Goal: Task Accomplishment & Management: Use online tool/utility

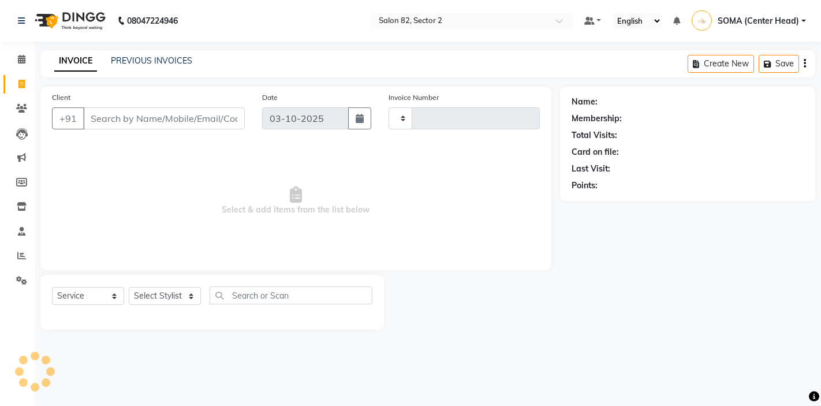
select select "service"
type input "2216"
select select "8703"
click at [162, 300] on select "Select Stylist" at bounding box center [165, 296] width 72 height 18
select select "83820"
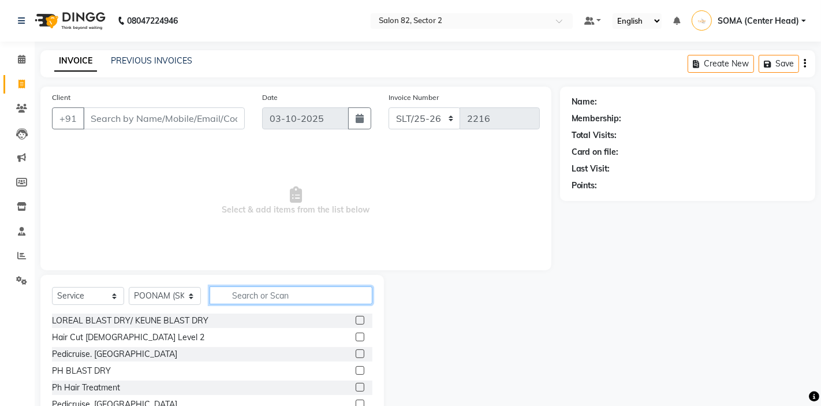
click at [254, 294] on input "text" at bounding box center [291, 295] width 163 height 18
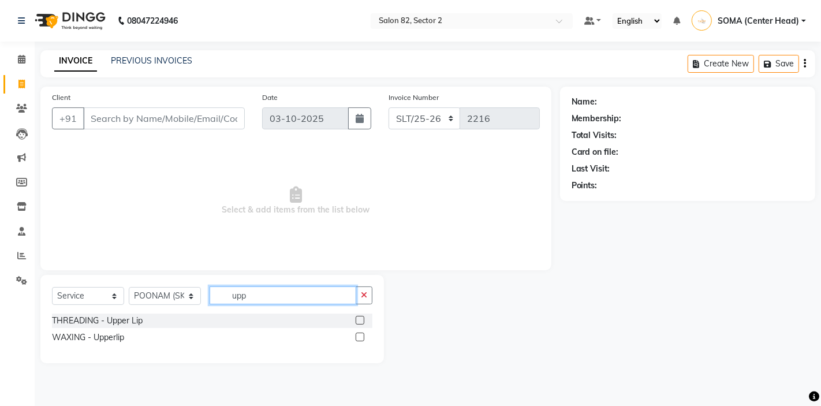
type input "upp"
click at [357, 337] on label at bounding box center [360, 336] width 9 height 9
click at [357, 337] on input "checkbox" at bounding box center [360, 338] width 8 height 8
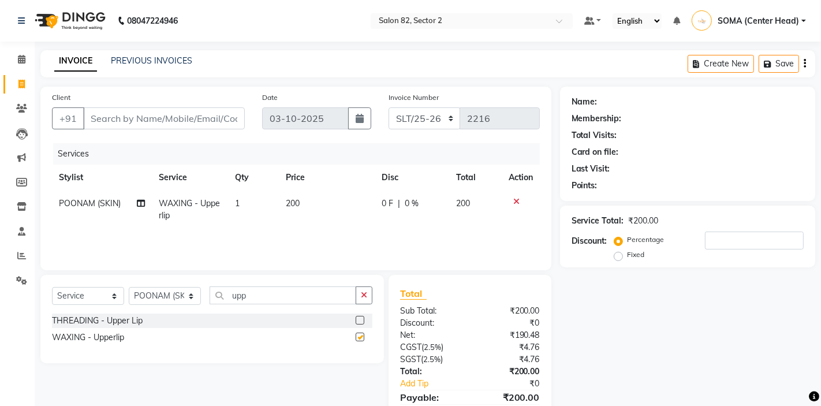
checkbox input "false"
click at [364, 297] on icon "button" at bounding box center [364, 295] width 6 height 8
type input "lowe"
click at [361, 335] on label at bounding box center [360, 336] width 9 height 9
click at [361, 335] on input "checkbox" at bounding box center [360, 338] width 8 height 8
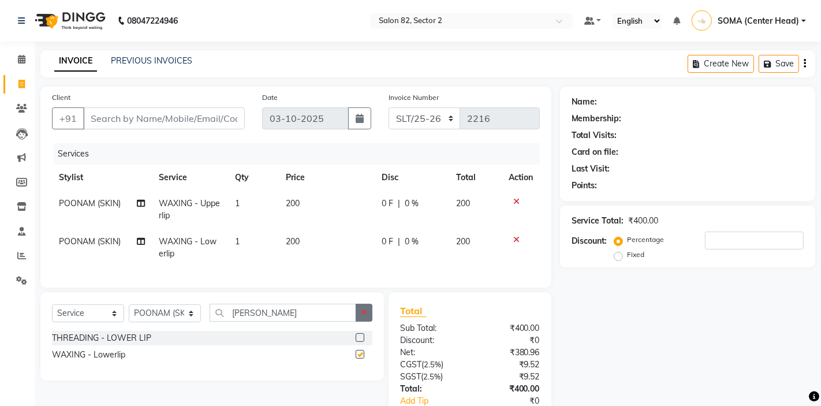
checkbox input "false"
click at [361, 311] on icon "button" at bounding box center [364, 312] width 6 height 8
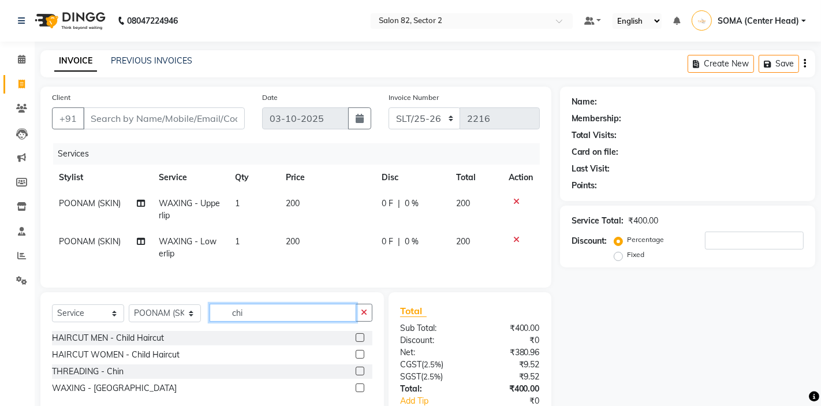
type input "chi"
click at [361, 386] on label at bounding box center [360, 387] width 9 height 9
click at [361, 386] on input "checkbox" at bounding box center [360, 388] width 8 height 8
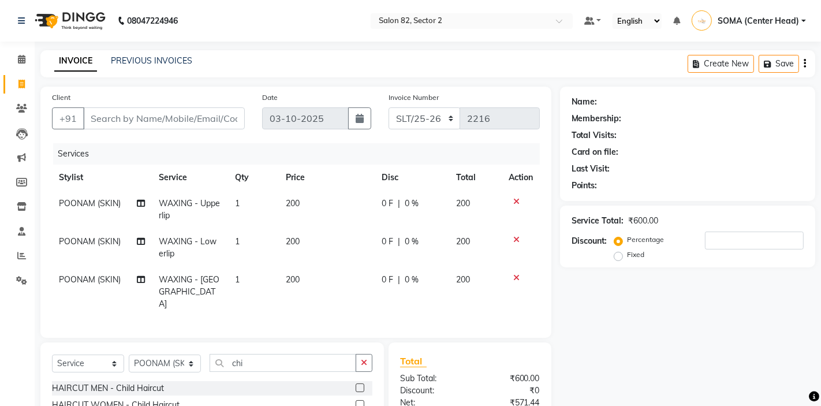
checkbox input "false"
click at [167, 121] on input "Client" at bounding box center [164, 118] width 162 height 22
click at [166, 121] on input "Client" at bounding box center [164, 118] width 162 height 22
click at [157, 120] on input "Client" at bounding box center [164, 118] width 162 height 22
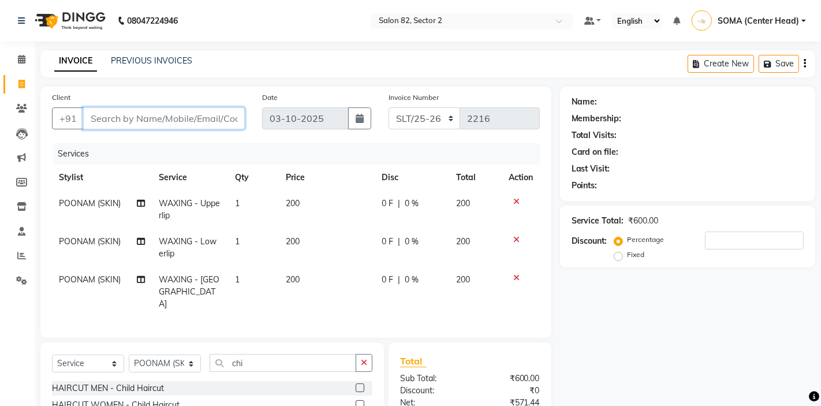
type input "9"
type input "0"
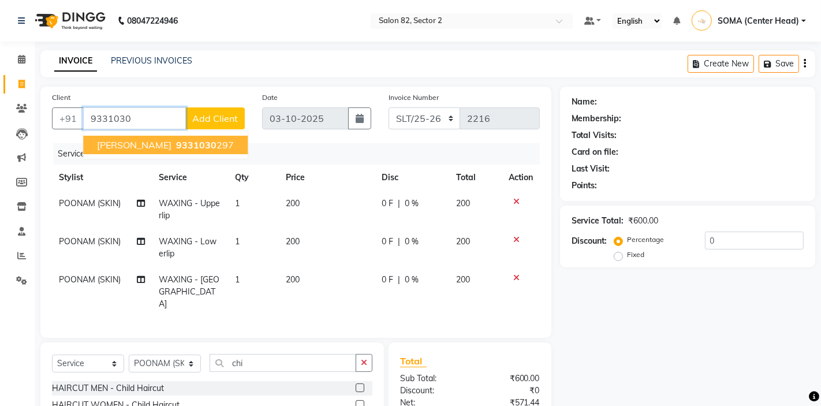
click at [176, 148] on span "9331030" at bounding box center [196, 145] width 40 height 12
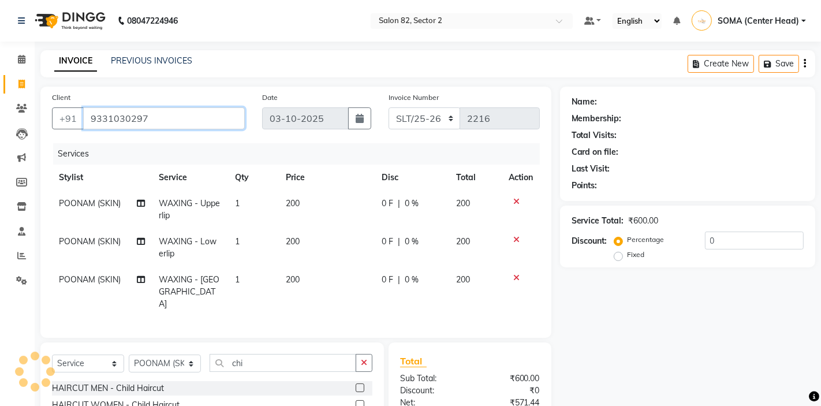
type input "9331030297"
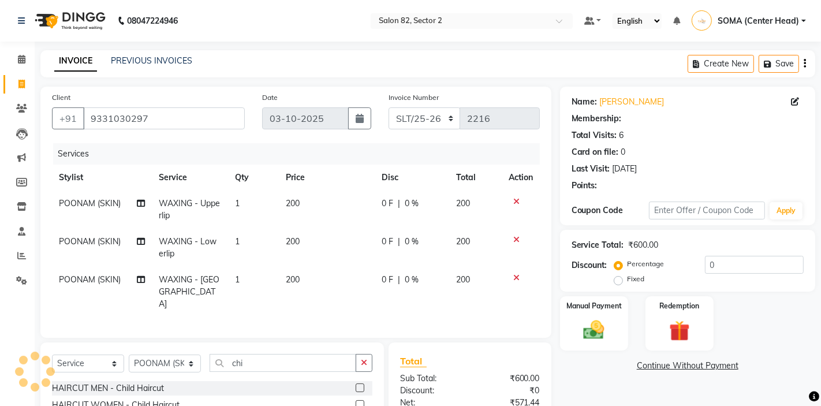
select select "1: Object"
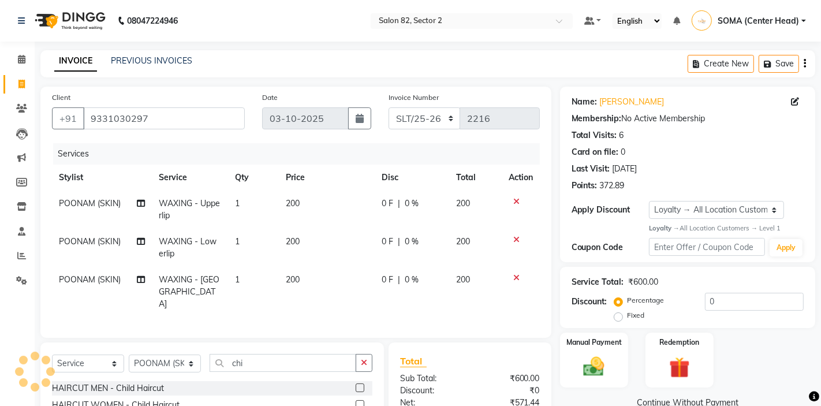
click at [313, 244] on td "200" at bounding box center [327, 248] width 96 height 38
select select "83820"
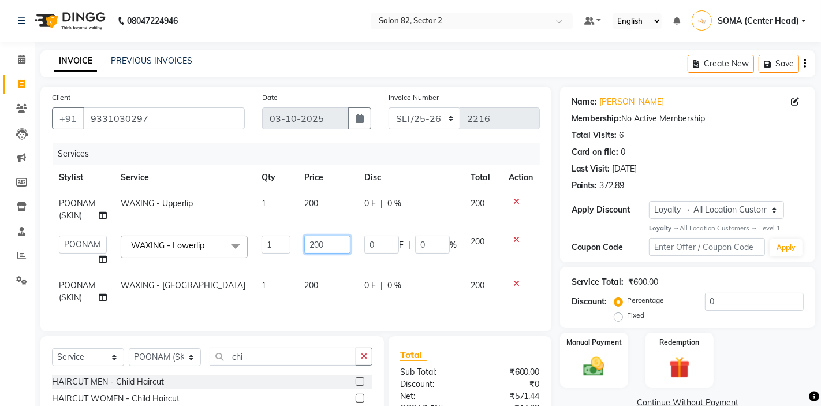
click at [331, 249] on input "200" at bounding box center [327, 245] width 46 height 18
type input "2"
type input "100"
click at [439, 261] on td "0 F | 0 %" at bounding box center [410, 251] width 106 height 44
select select "83820"
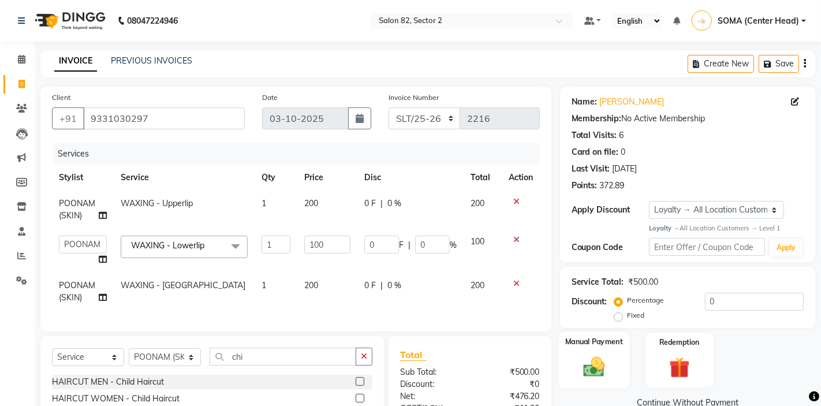
scroll to position [83, 0]
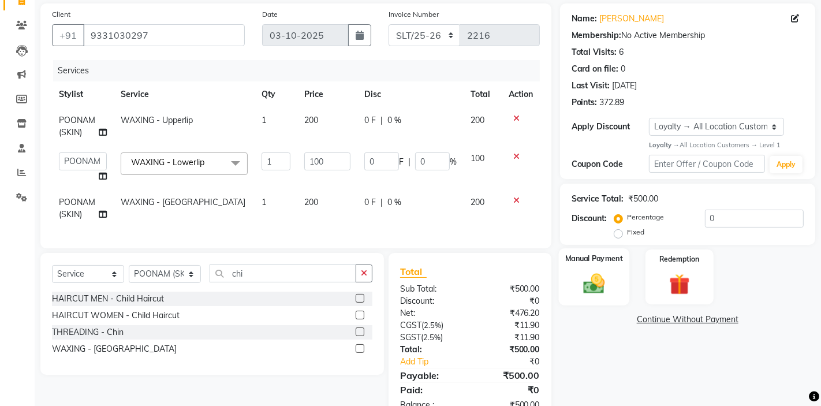
click at [609, 284] on img at bounding box center [593, 283] width 35 height 25
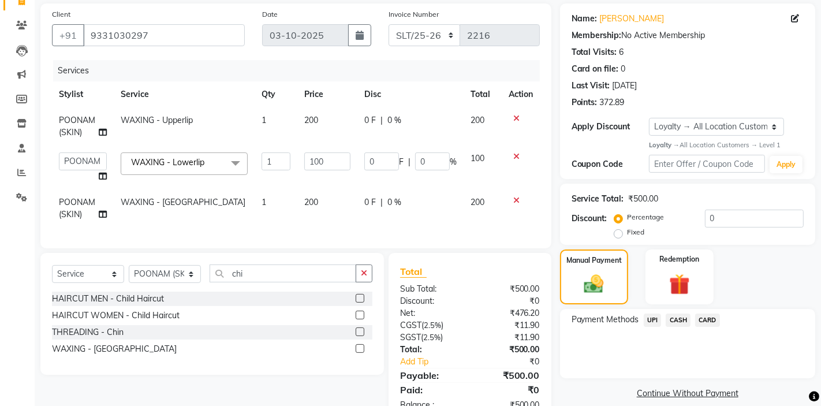
click at [681, 317] on span "CASH" at bounding box center [678, 319] width 25 height 13
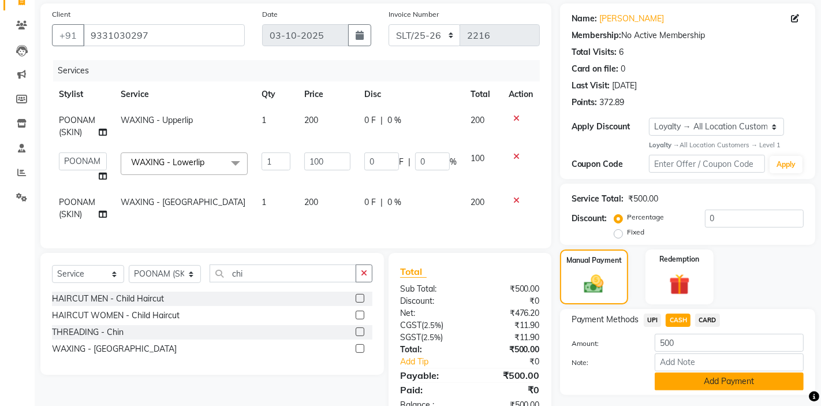
click at [670, 382] on button "Add Payment" at bounding box center [729, 381] width 149 height 18
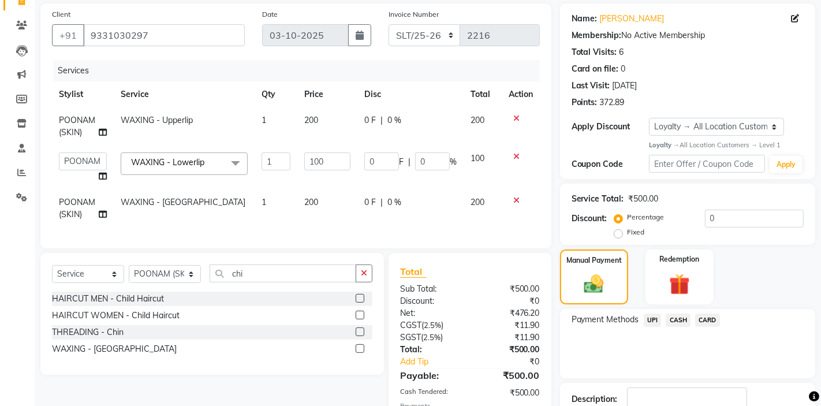
scroll to position [162, 0]
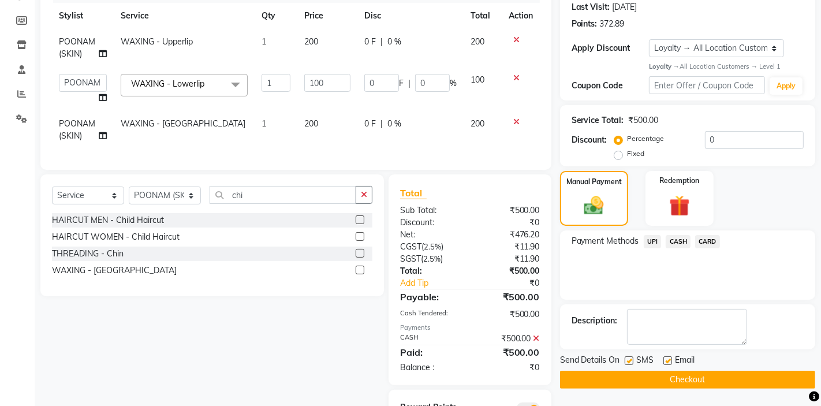
click at [665, 386] on button "Checkout" at bounding box center [687, 380] width 255 height 18
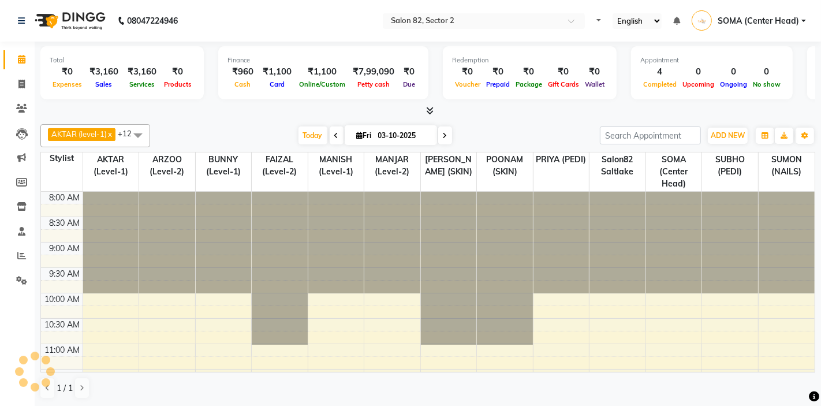
select select "en"
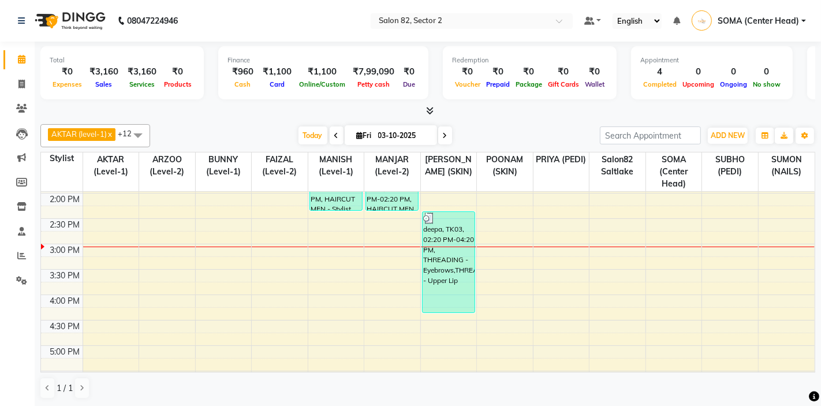
scroll to position [305, 0]
click at [447, 137] on span at bounding box center [445, 135] width 14 height 18
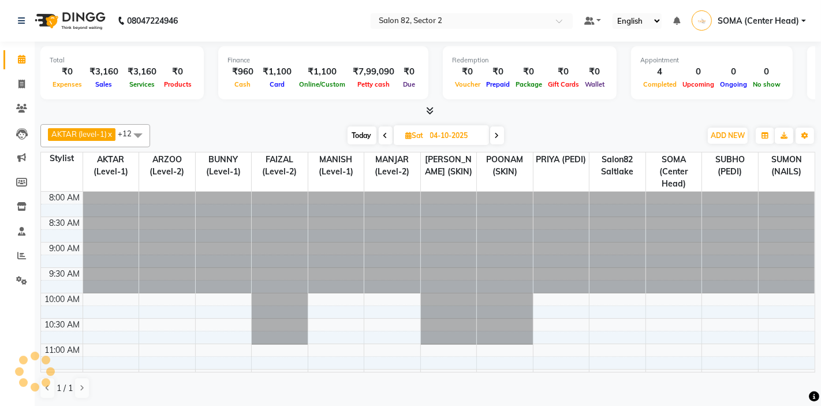
scroll to position [358, 0]
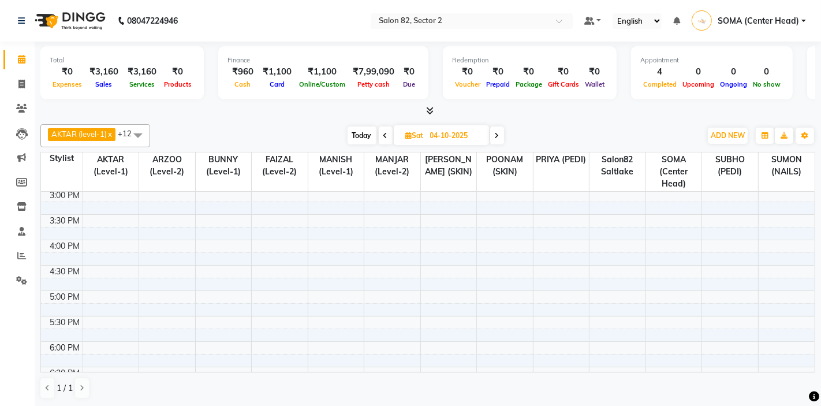
click at [357, 138] on span "Today" at bounding box center [361, 135] width 29 height 18
type input "03-10-2025"
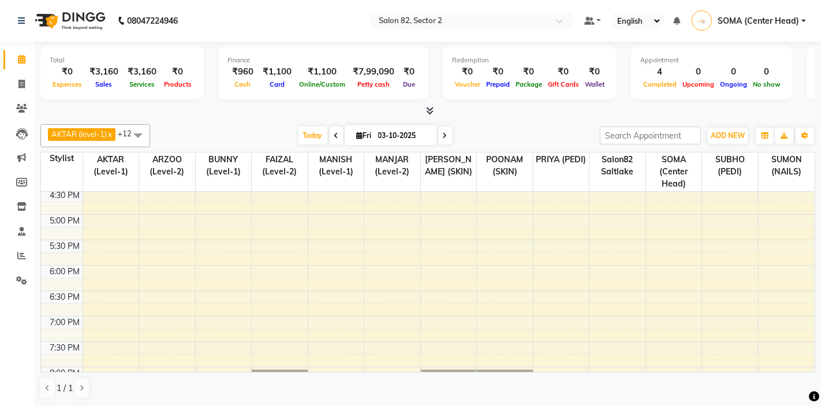
scroll to position [227, 0]
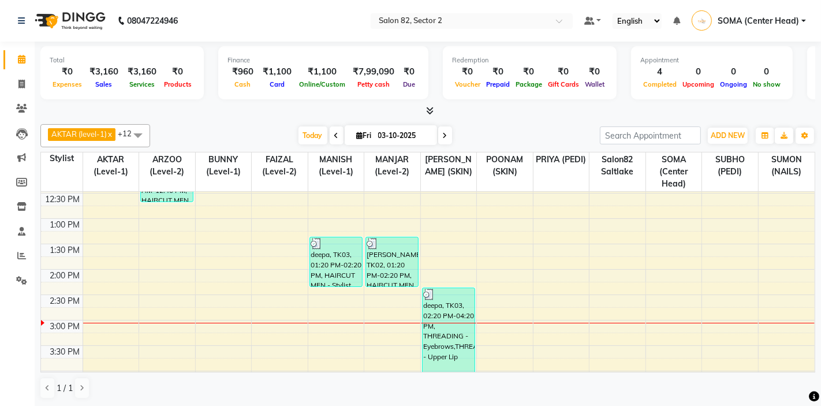
click at [284, 278] on div "8:00 AM 8:30 AM 9:00 AM 9:30 AM 10:00 AM 10:30 AM 11:00 AM 11:30 AM 12:00 PM 12…" at bounding box center [427, 295] width 773 height 660
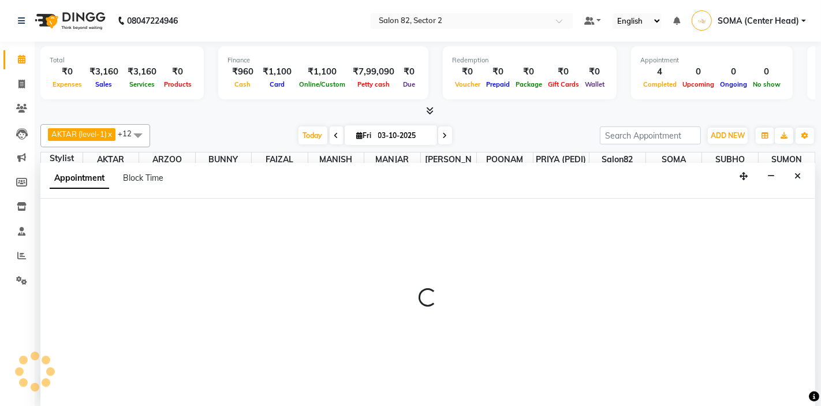
scroll to position [1, 0]
select select "86868"
select select "tentative"
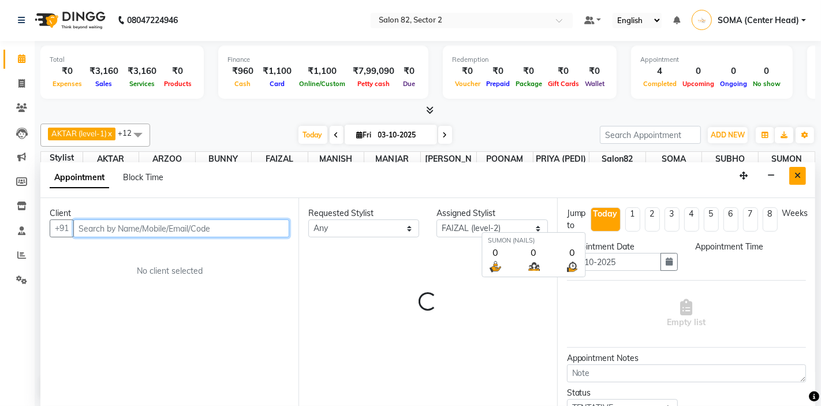
select select "840"
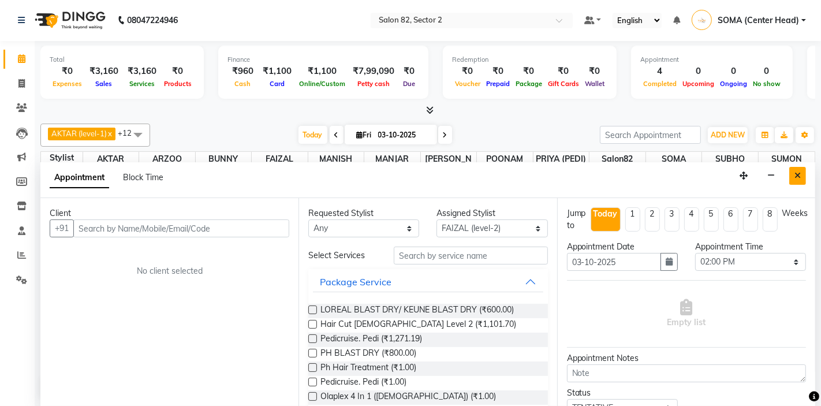
click at [798, 173] on icon "Close" at bounding box center [797, 175] width 6 height 8
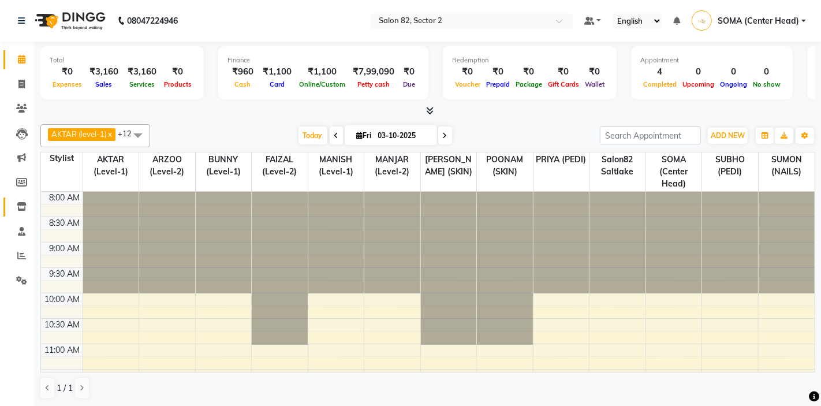
click at [21, 203] on icon at bounding box center [22, 206] width 10 height 9
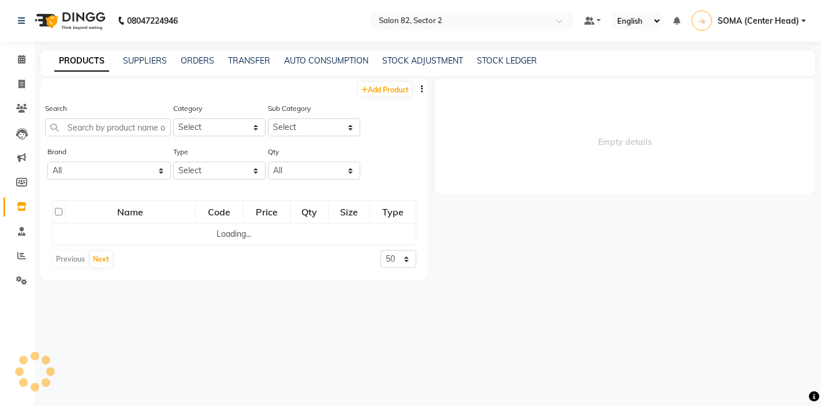
select select
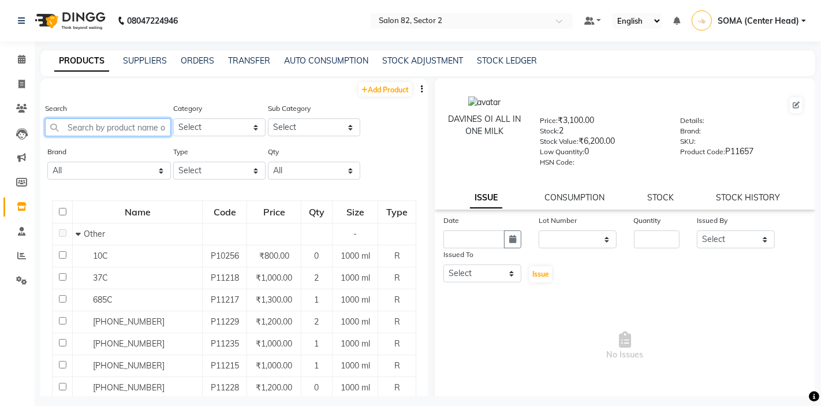
click at [160, 126] on input "text" at bounding box center [108, 127] width 126 height 18
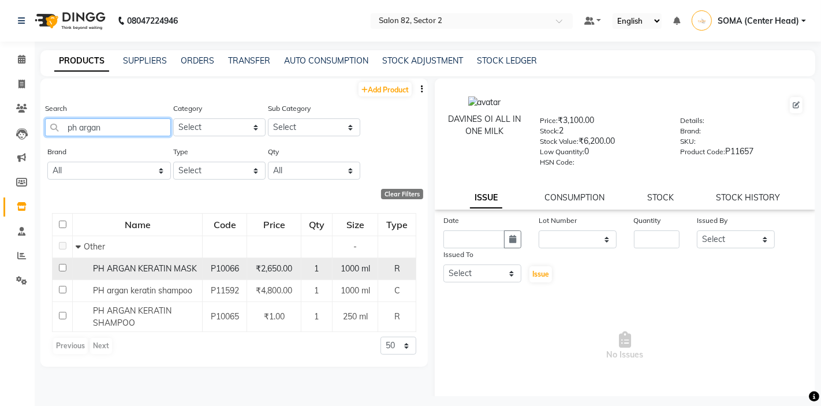
type input "ph argan"
click at [143, 274] on div "PH ARGAN KERATIN MASK" at bounding box center [138, 269] width 124 height 12
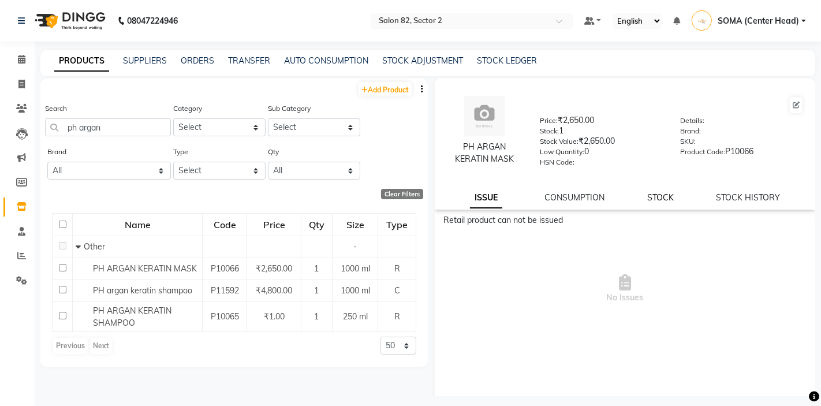
click at [664, 199] on link "STOCK" at bounding box center [660, 197] width 27 height 10
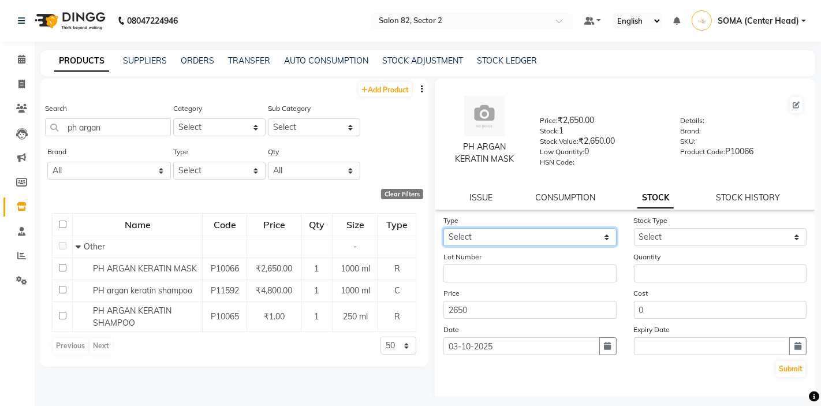
click at [543, 234] on select "Select In" at bounding box center [529, 237] width 173 height 18
select select "in"
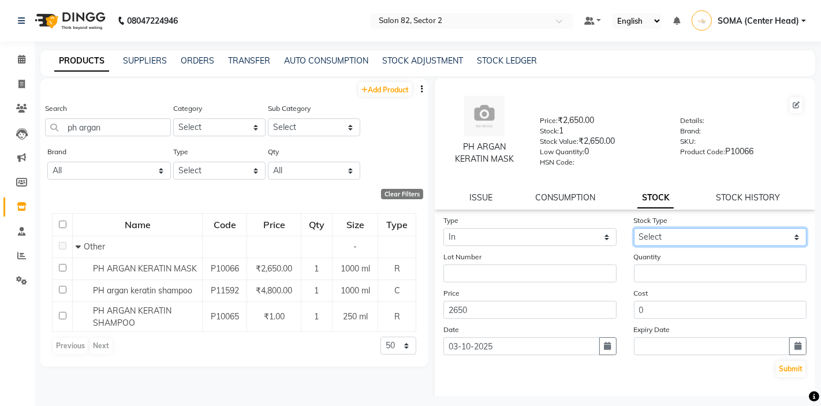
click at [645, 236] on select "Select New Stock Adjustment Return Other" at bounding box center [720, 237] width 173 height 18
select select "new stock"
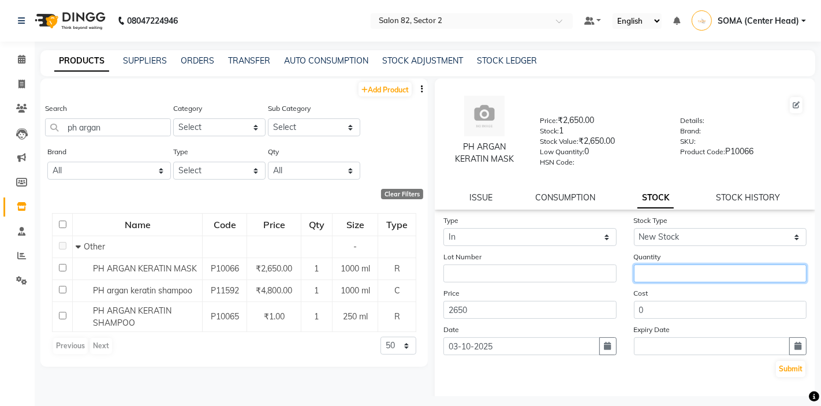
click at [648, 274] on input "number" at bounding box center [720, 273] width 173 height 18
type input "6"
click at [787, 369] on button "Submit" at bounding box center [790, 369] width 29 height 16
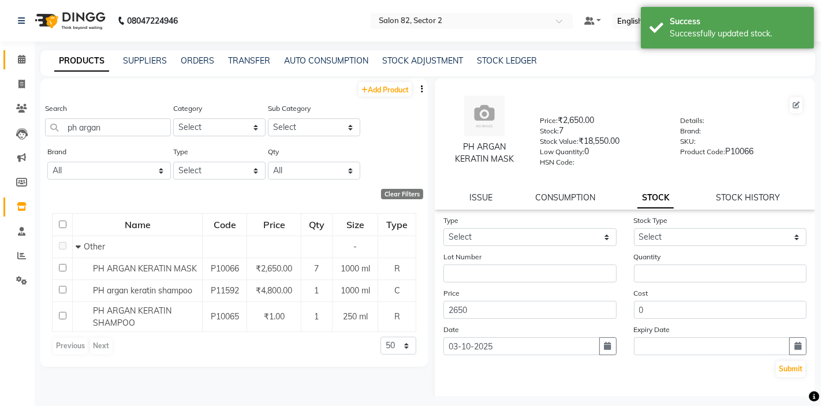
click at [21, 57] on icon at bounding box center [22, 59] width 8 height 9
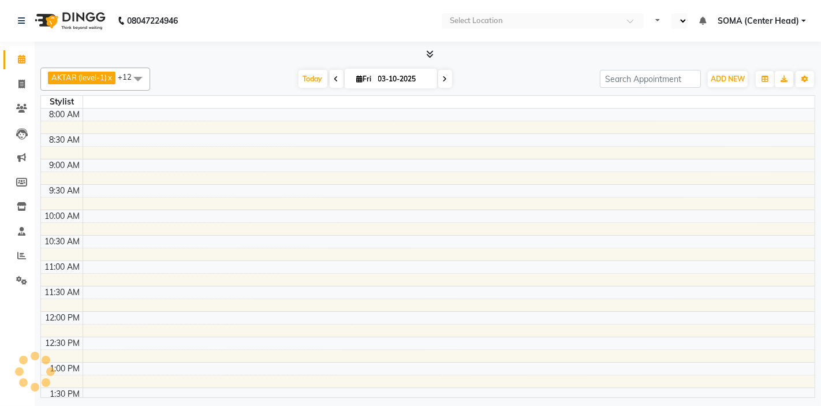
select select "en"
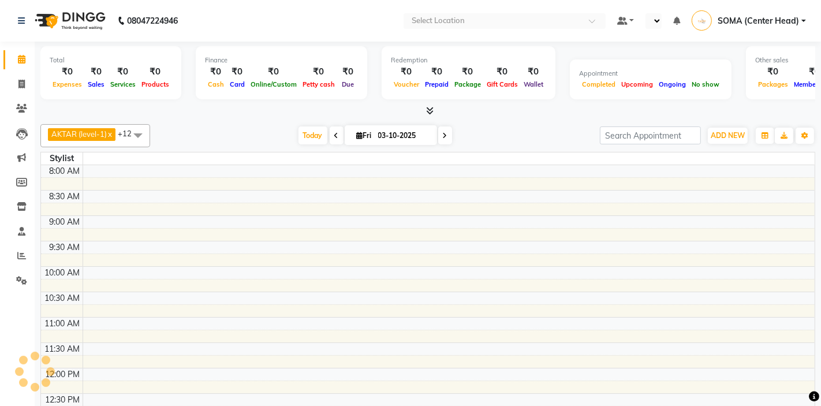
select select "en"
